Goal: Transaction & Acquisition: Download file/media

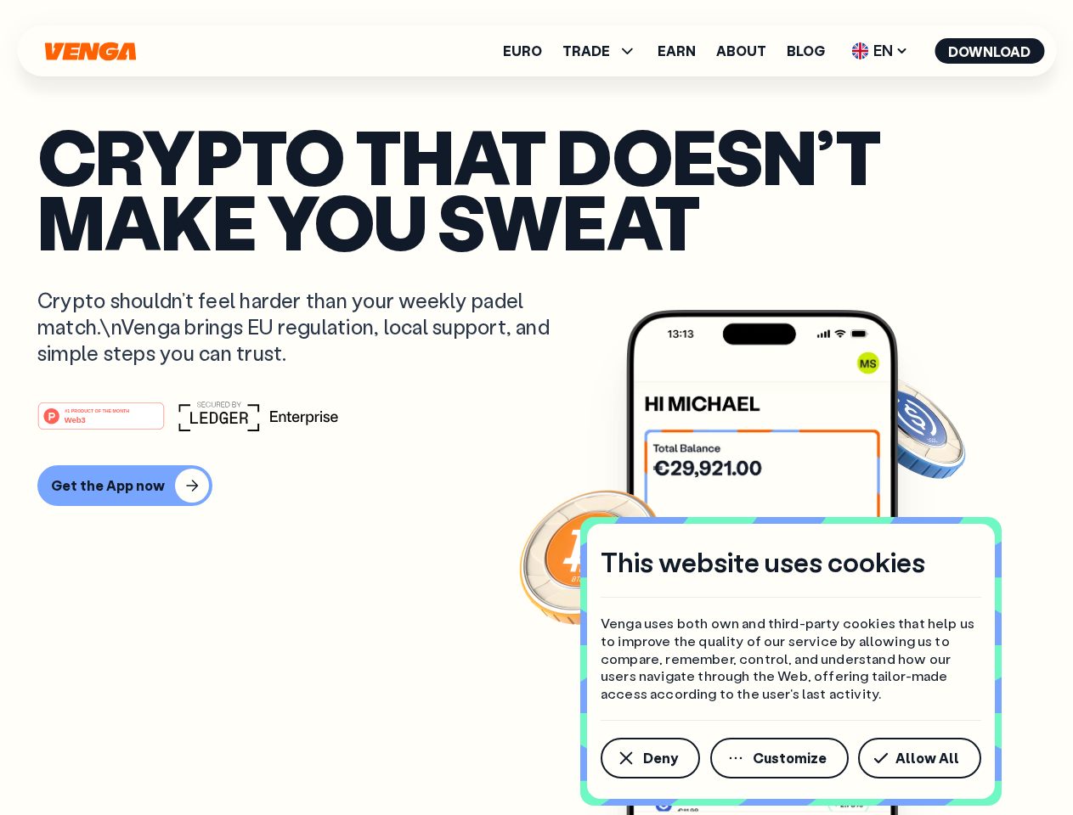
click at [536, 408] on div "#1 PRODUCT OF THE MONTH Web3" at bounding box center [536, 416] width 998 height 31
click at [649, 758] on span "Deny" at bounding box center [660, 759] width 35 height 14
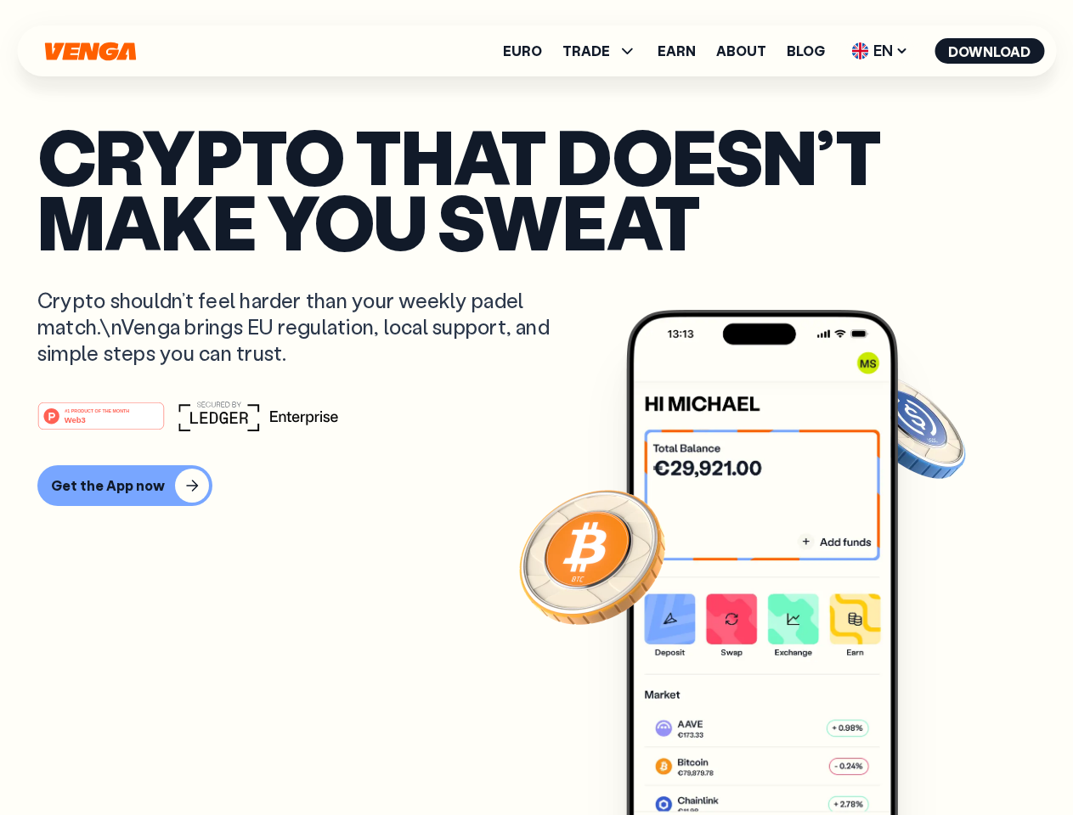
click at [781, 758] on img at bounding box center [762, 594] width 272 height 569
click at [922, 758] on article "Crypto that doesn’t make you sweat Crypto shouldn’t feel harder than your weekl…" at bounding box center [536, 441] width 998 height 637
click at [605, 51] on span "TRADE" at bounding box center [586, 51] width 48 height 14
click at [880, 51] on span "EN" at bounding box center [879, 50] width 69 height 27
click at [990, 51] on button "Download" at bounding box center [989, 50] width 110 height 25
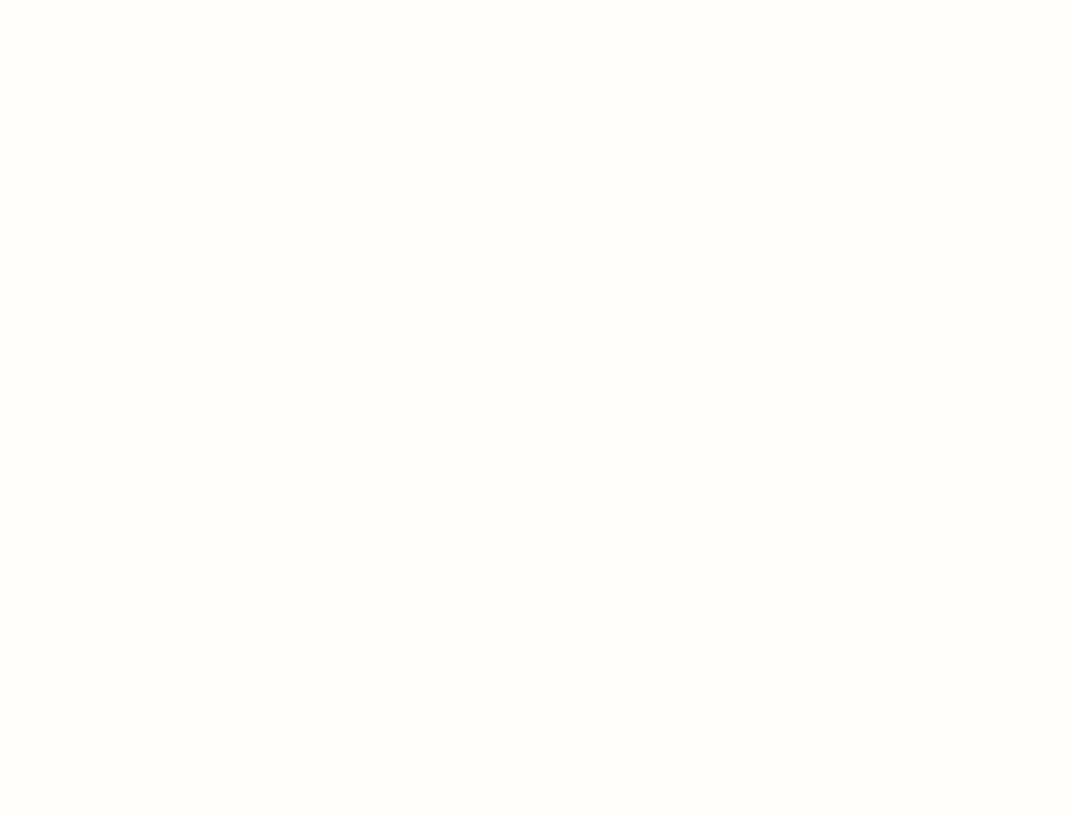
click at [536, 0] on html "This website uses cookies Venga uses both own and third-party cookies that help…" at bounding box center [536, 0] width 1073 height 0
